Goal: Information Seeking & Learning: Learn about a topic

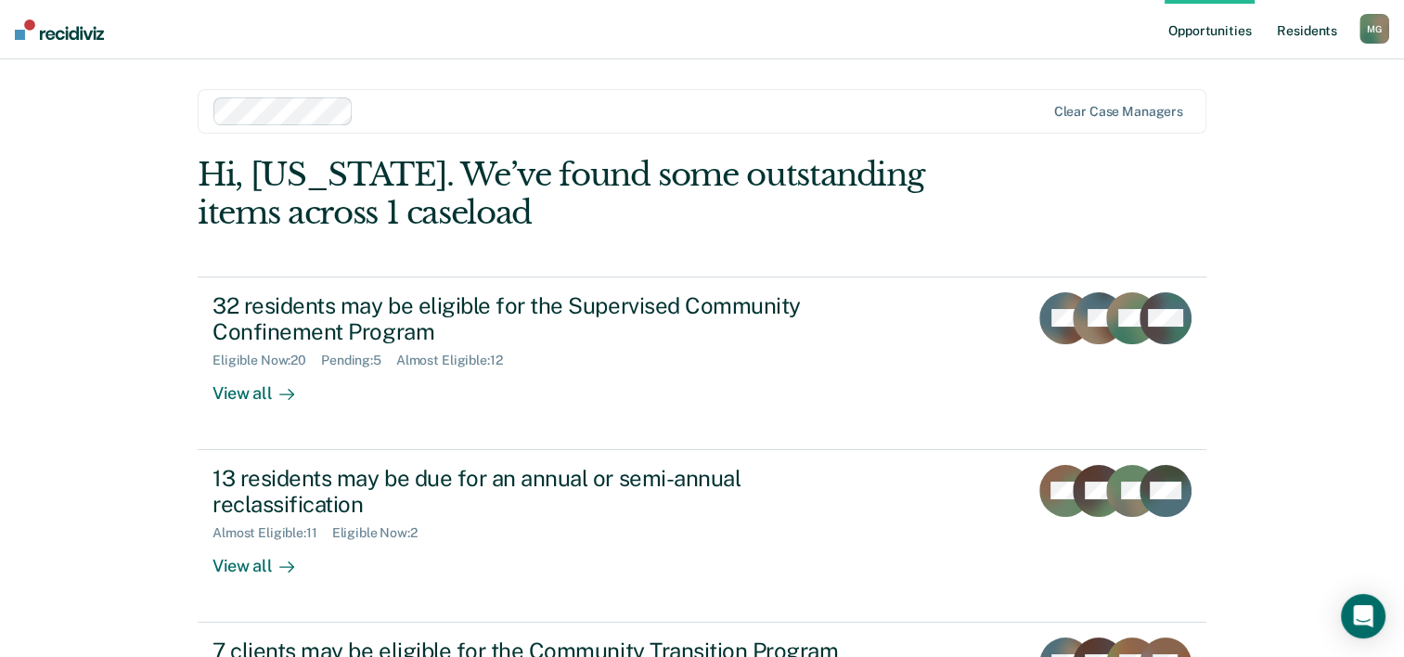
click at [1308, 27] on link "Resident s" at bounding box center [1307, 29] width 68 height 59
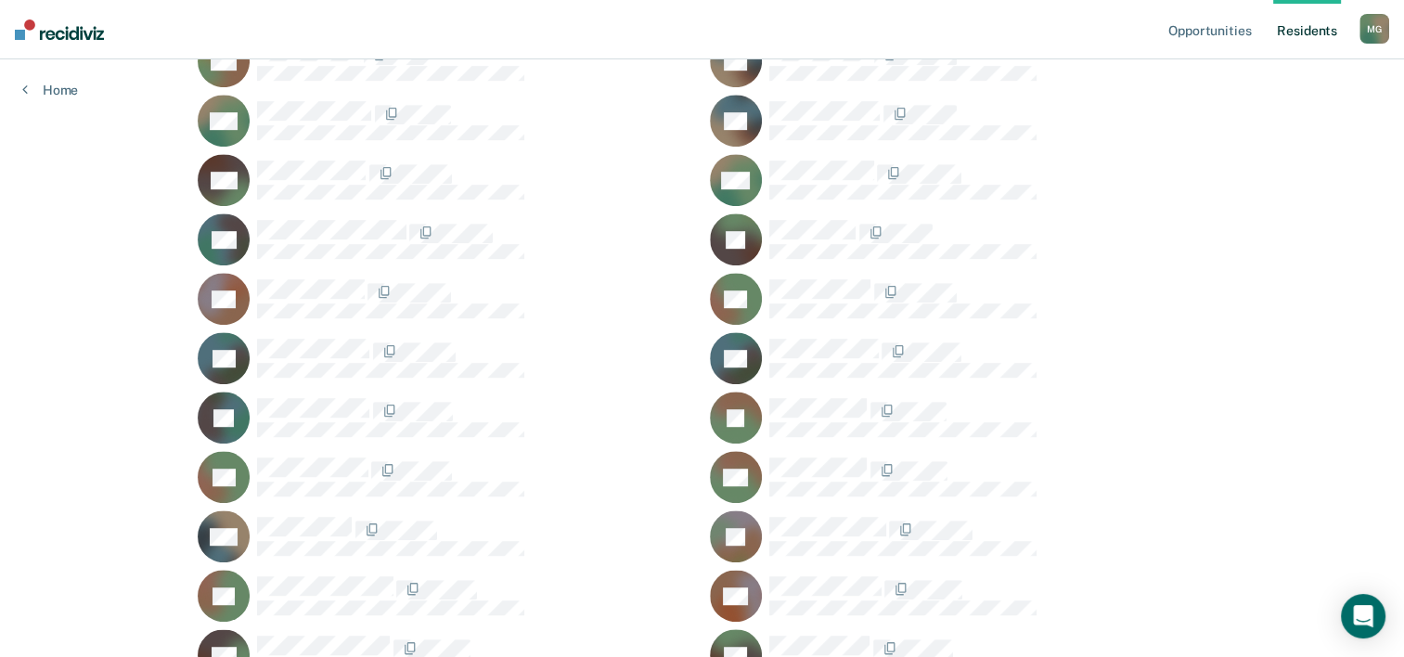
scroll to position [1021, 0]
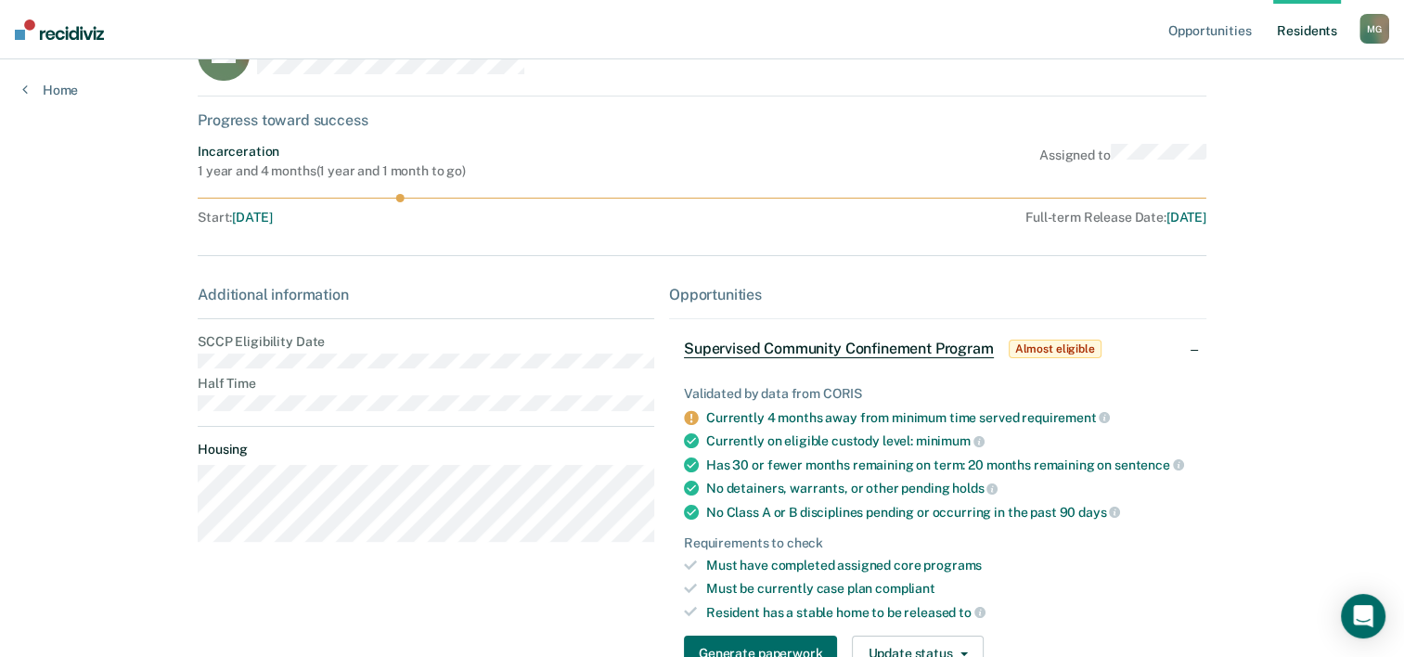
scroll to position [93, 0]
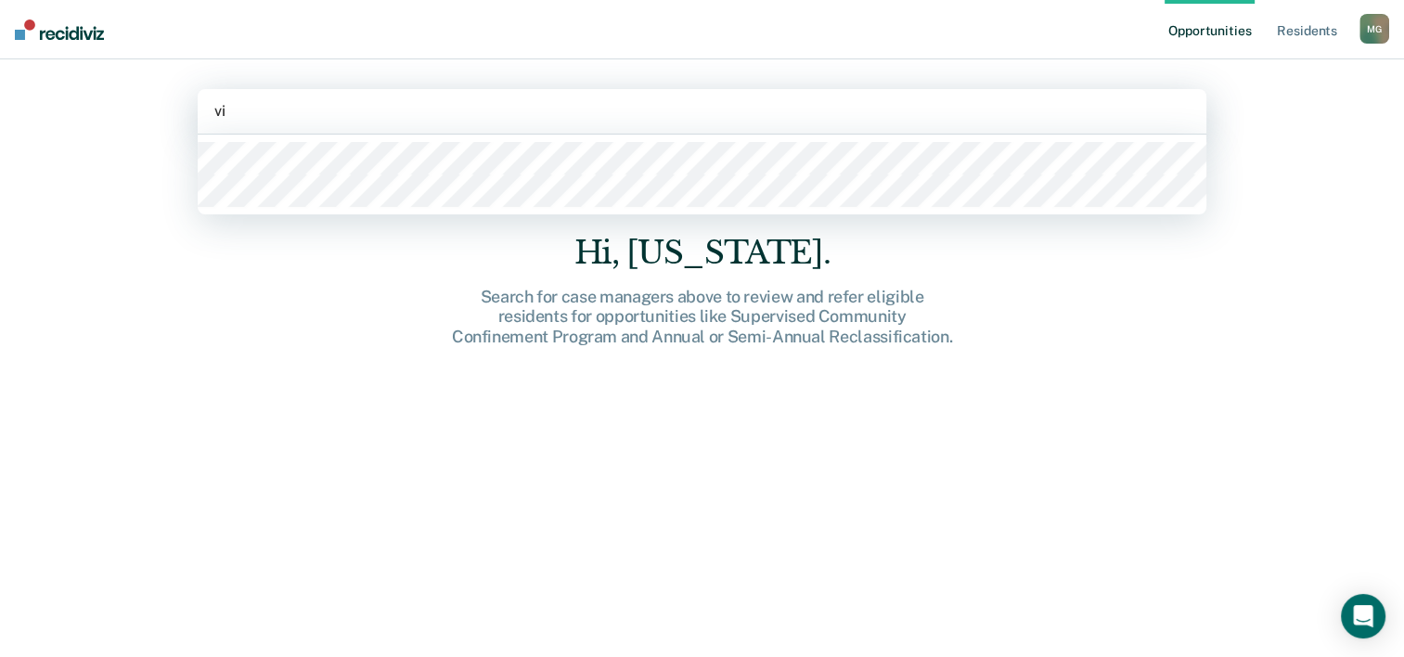
type input "vir"
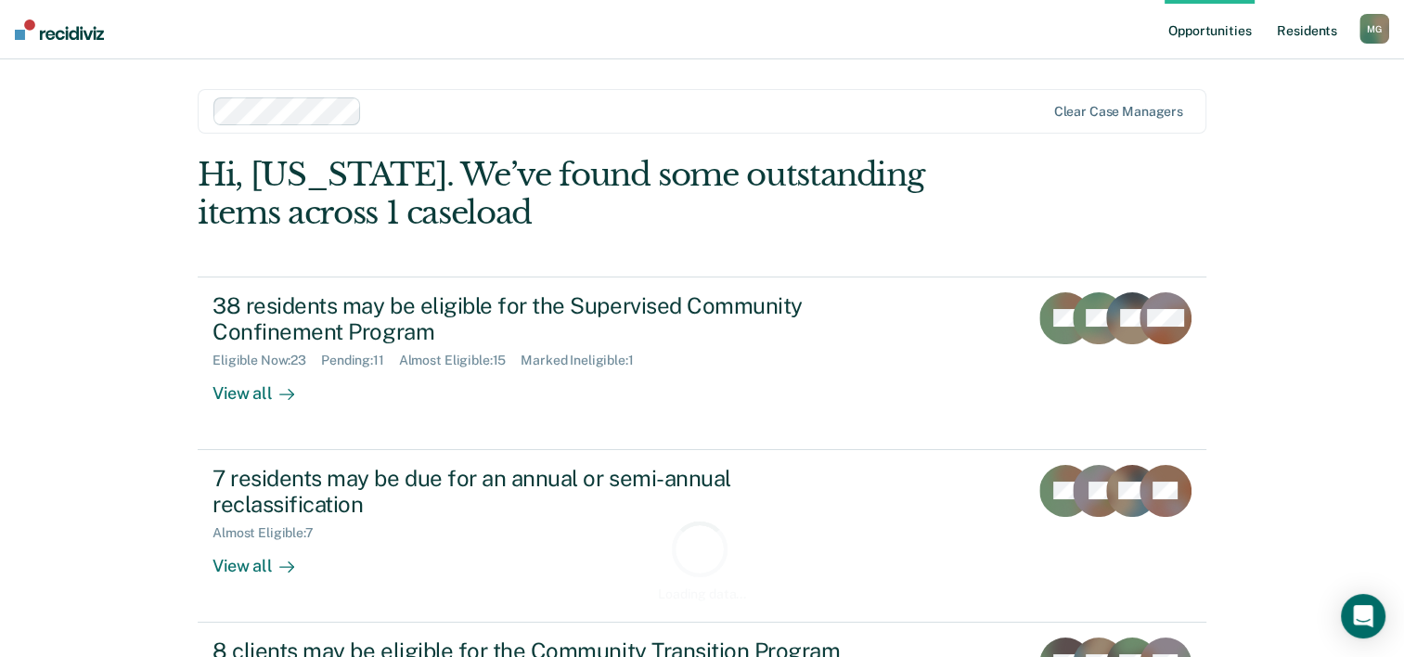
click at [1317, 25] on link "Resident s" at bounding box center [1307, 29] width 68 height 59
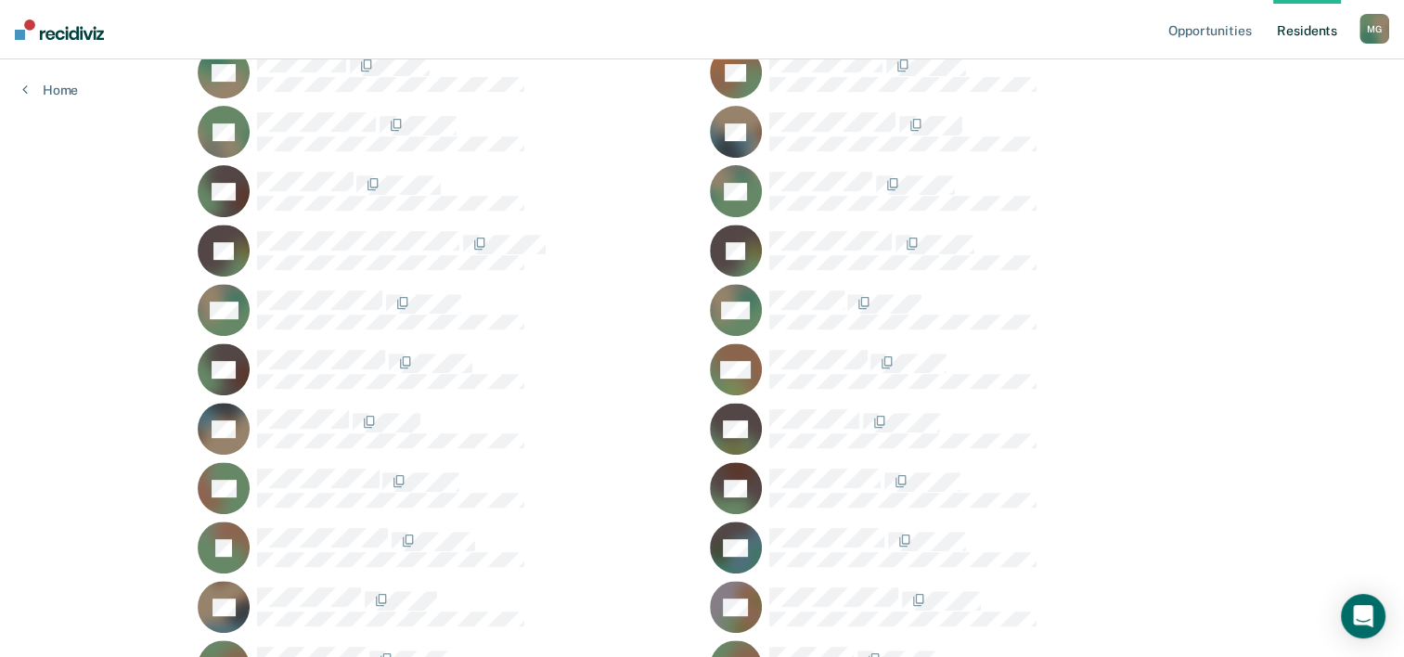
scroll to position [742, 0]
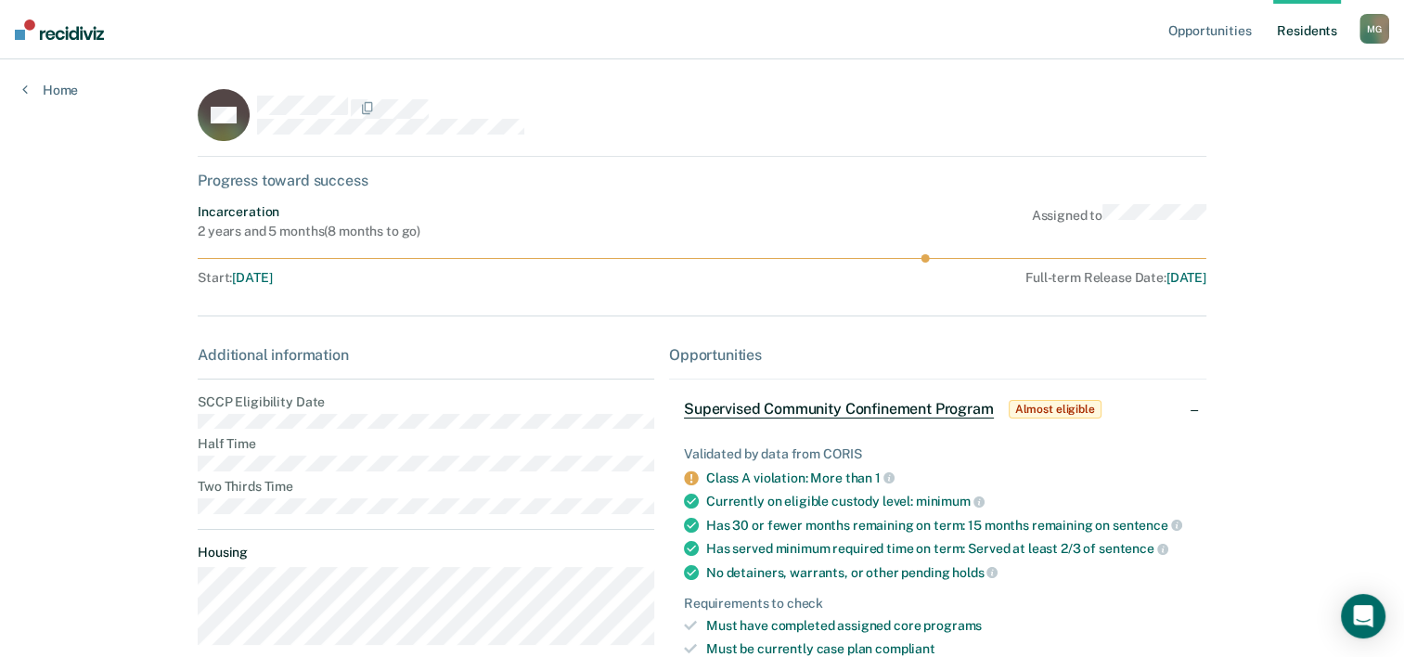
click at [1051, 405] on span "Almost eligible" at bounding box center [1055, 409] width 93 height 19
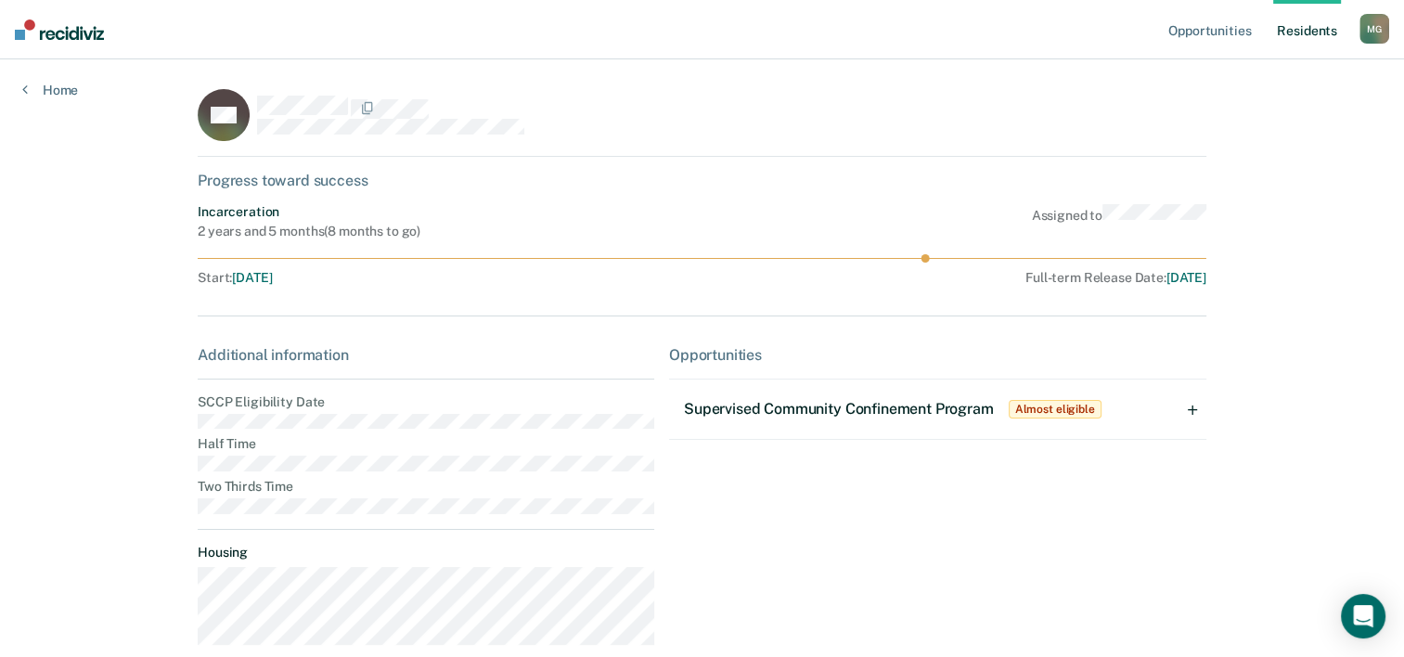
click at [1203, 405] on div "Supervised Community Confinement Program Almost eligible" at bounding box center [937, 409] width 537 height 59
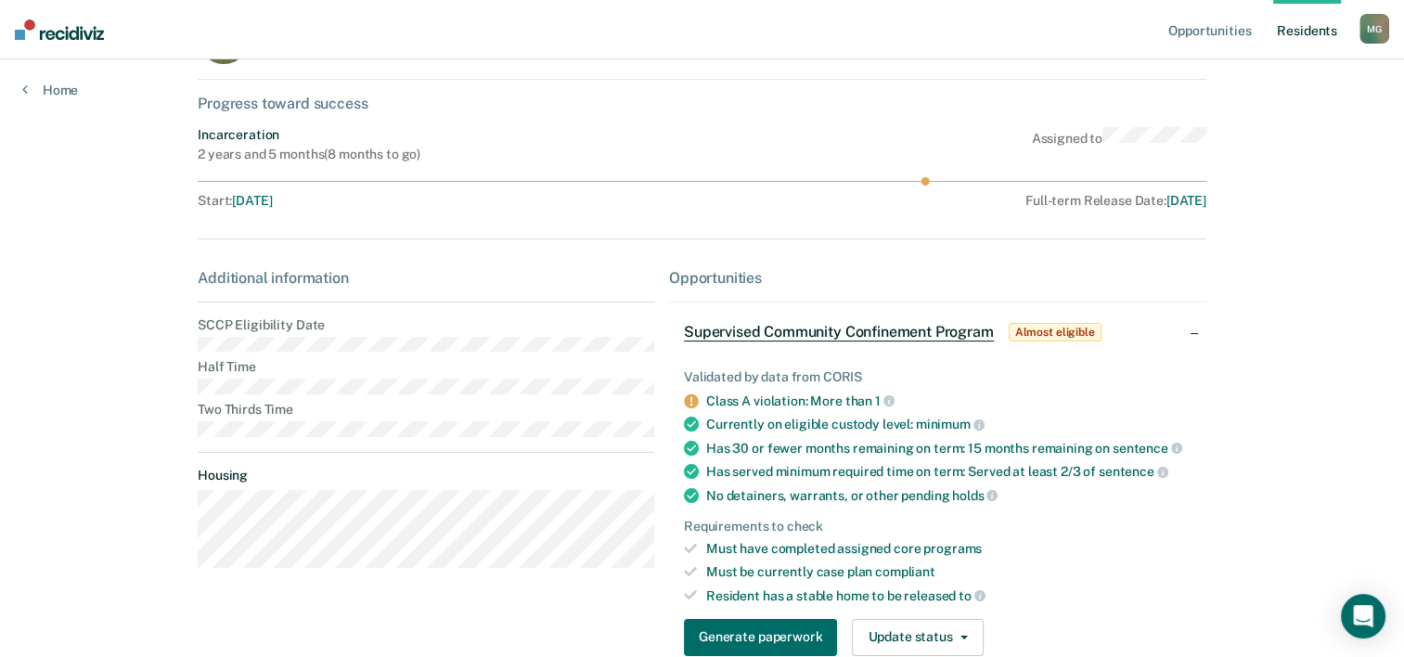
scroll to position [184, 0]
